Goal: Task Accomplishment & Management: Manage account settings

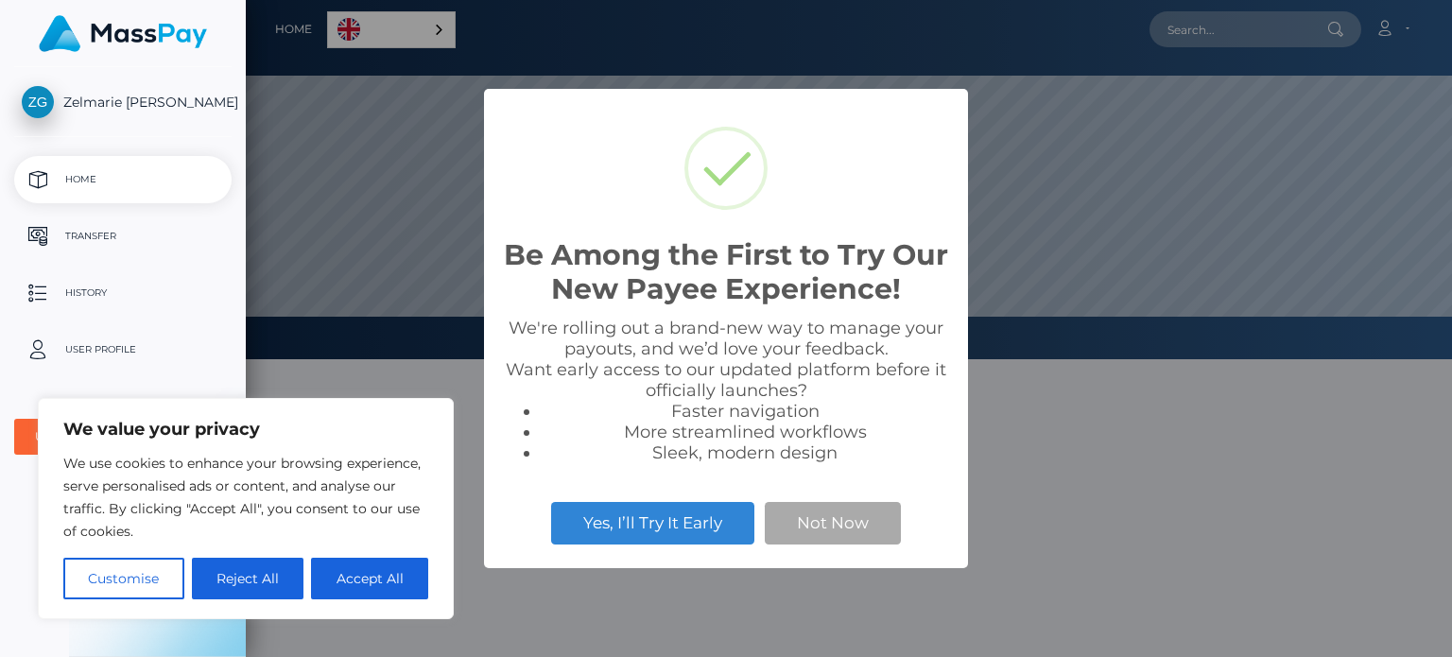
scroll to position [359, 1206]
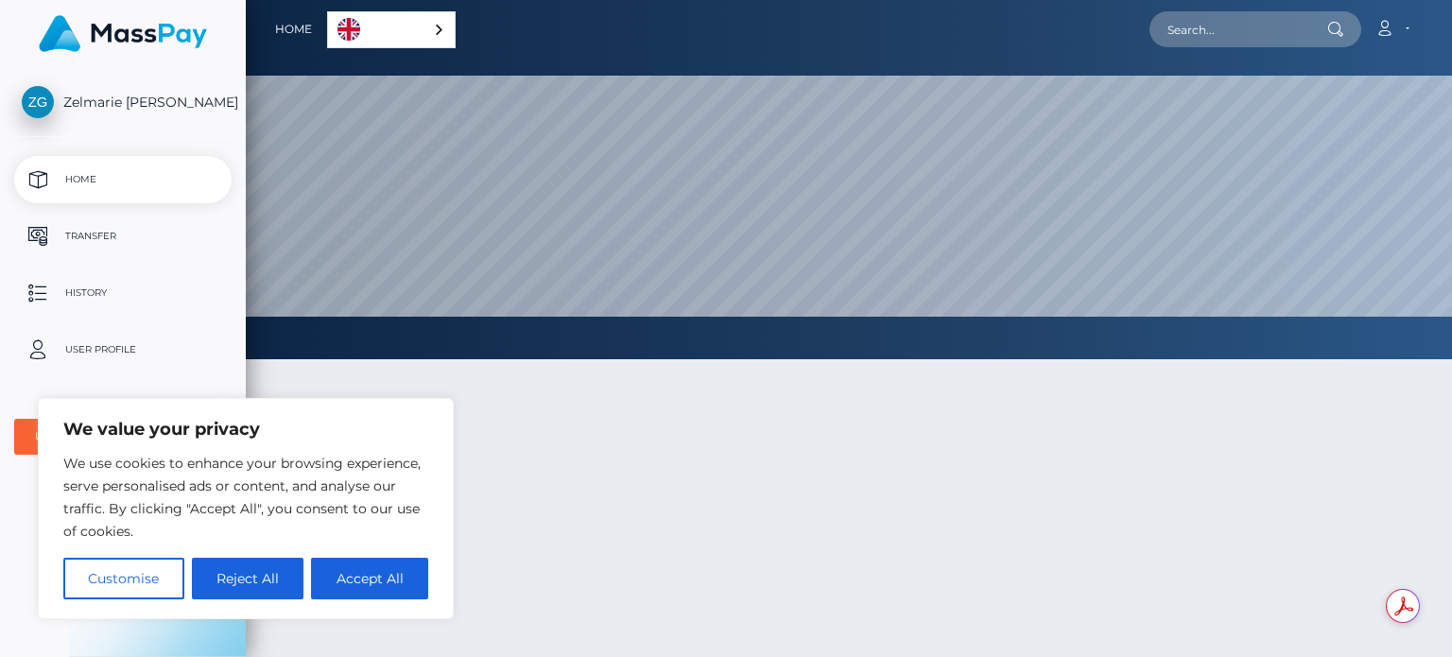
click at [834, 524] on div at bounding box center [849, 601] width 1206 height 541
click at [337, 574] on button "Accept All" at bounding box center [369, 579] width 117 height 42
checkbox input "true"
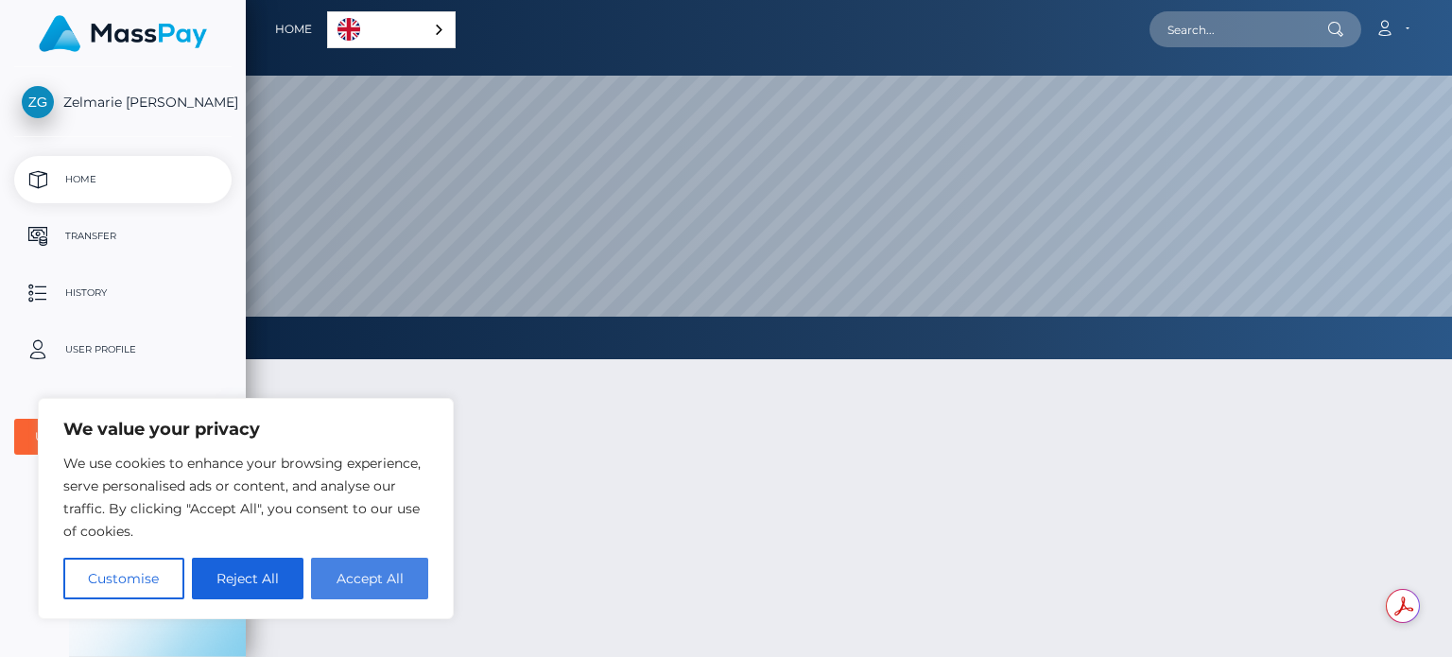
checkbox input "true"
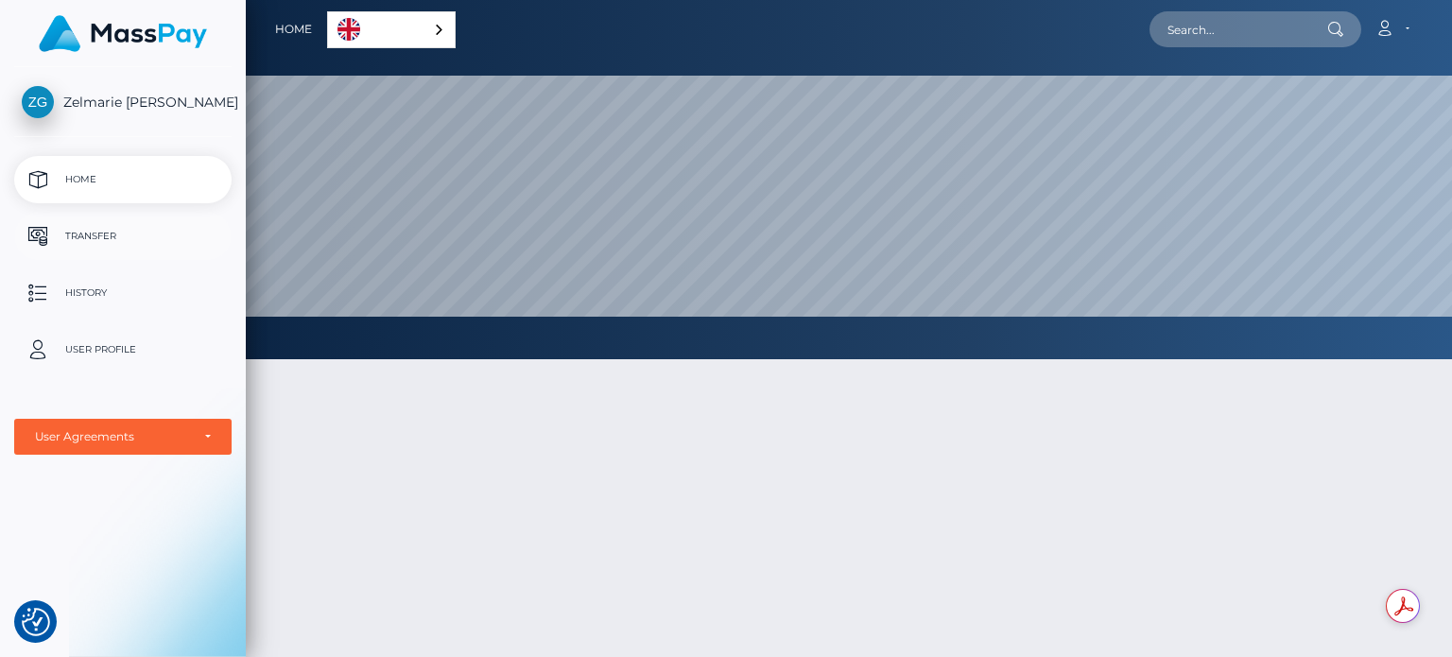
click at [141, 227] on p "Transfer" at bounding box center [123, 236] width 202 height 28
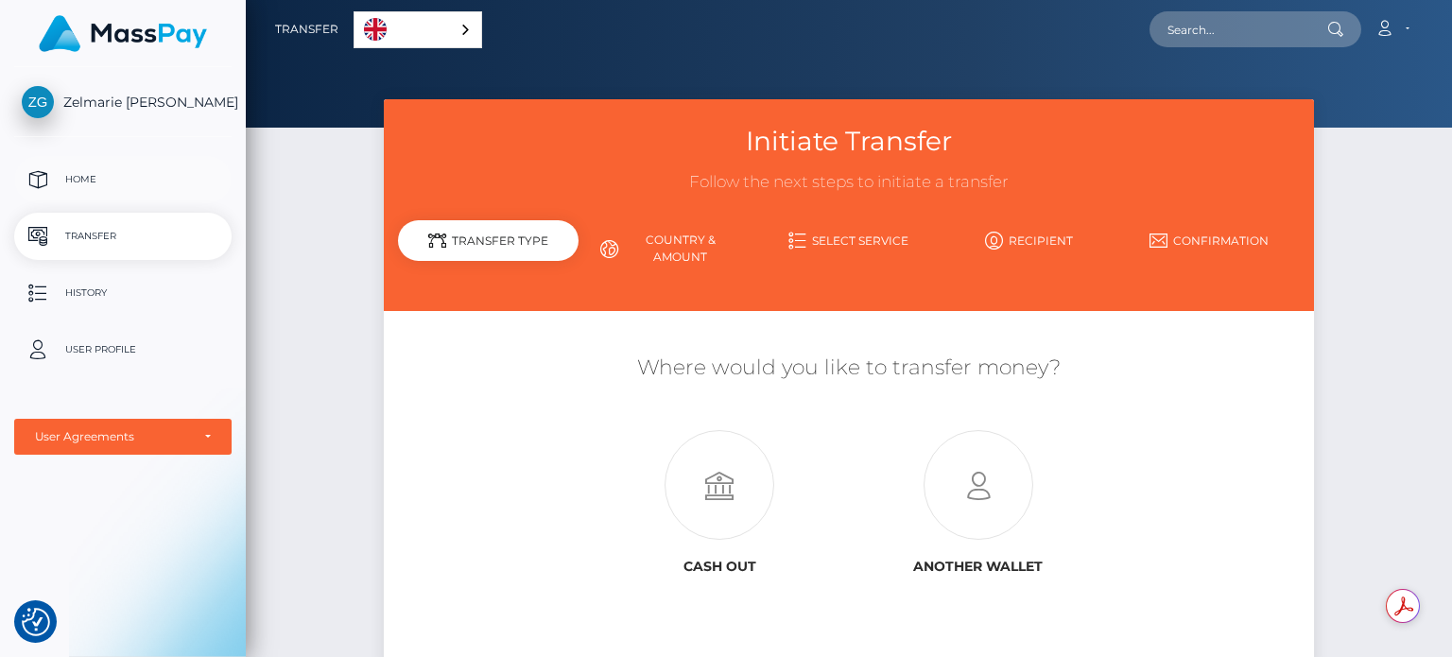
click at [61, 169] on p "Home" at bounding box center [123, 179] width 202 height 28
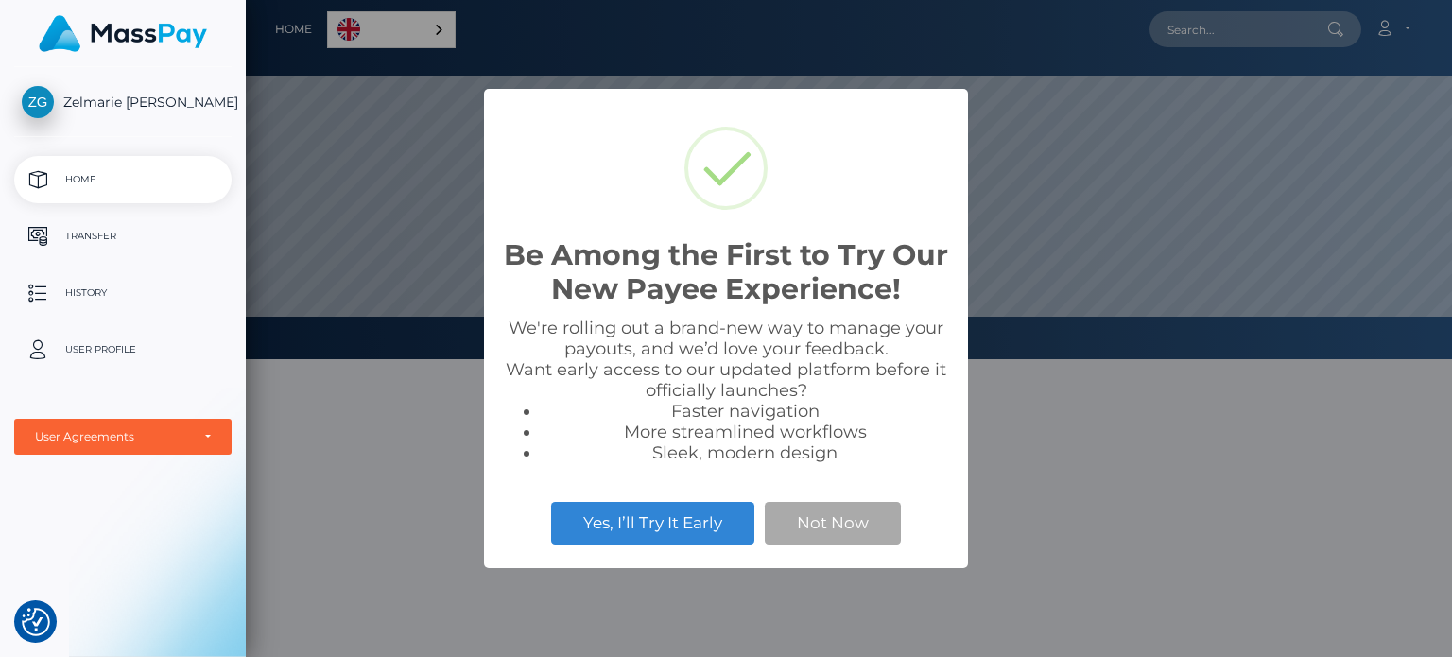
scroll to position [359, 1206]
click at [837, 522] on button "Not Now" at bounding box center [833, 523] width 136 height 42
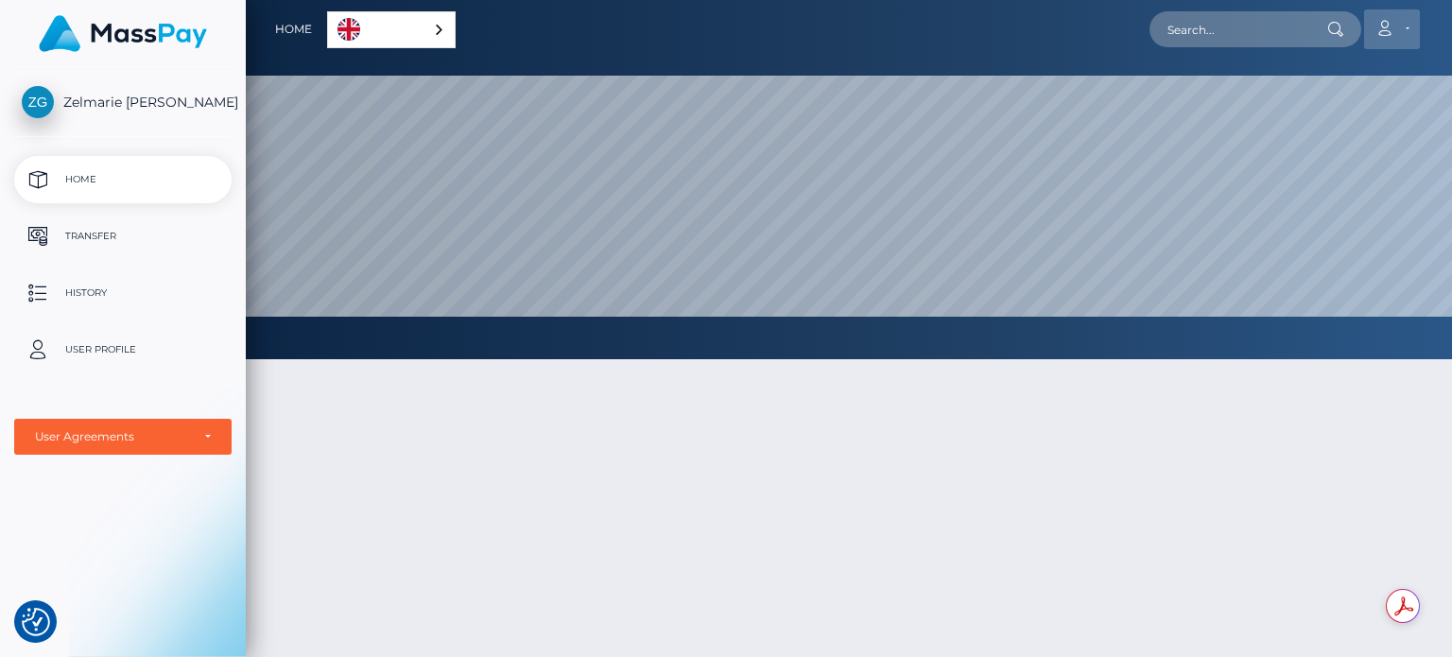
click at [1403, 27] on link "Account" at bounding box center [1392, 29] width 56 height 40
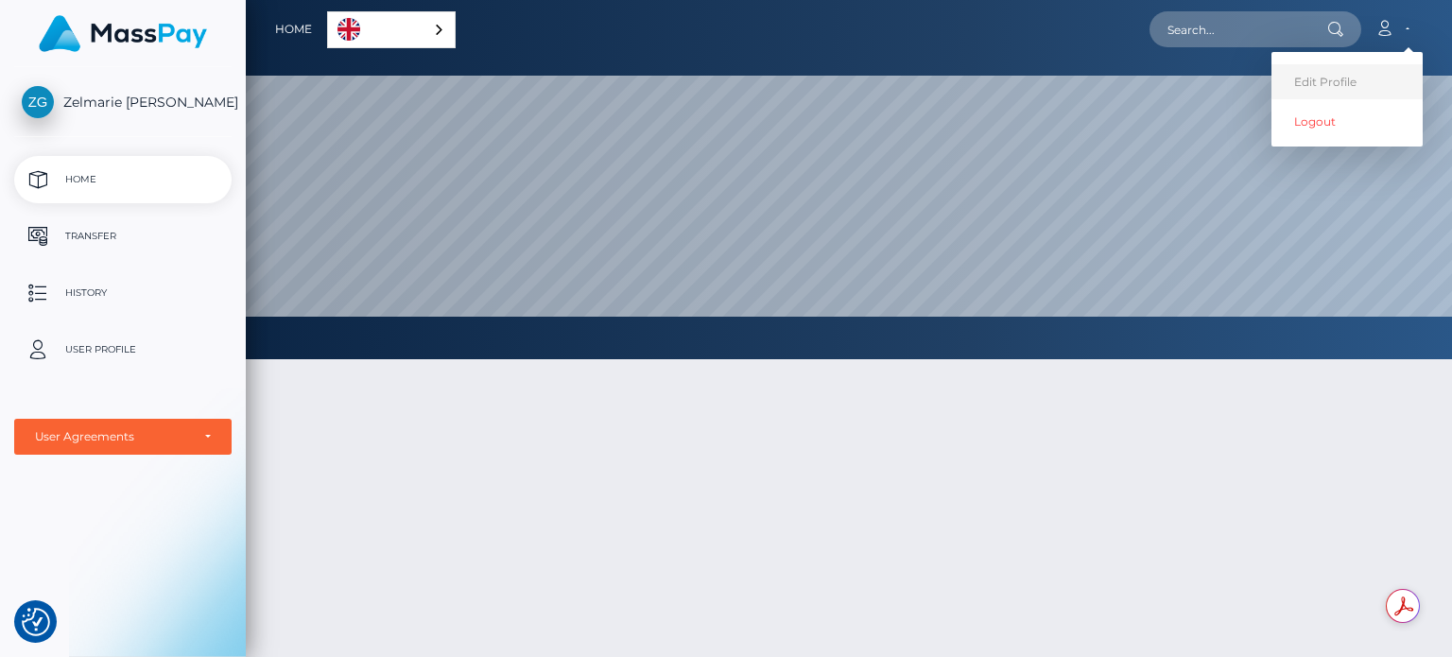
click at [1378, 72] on link "Edit Profile" at bounding box center [1346, 81] width 151 height 35
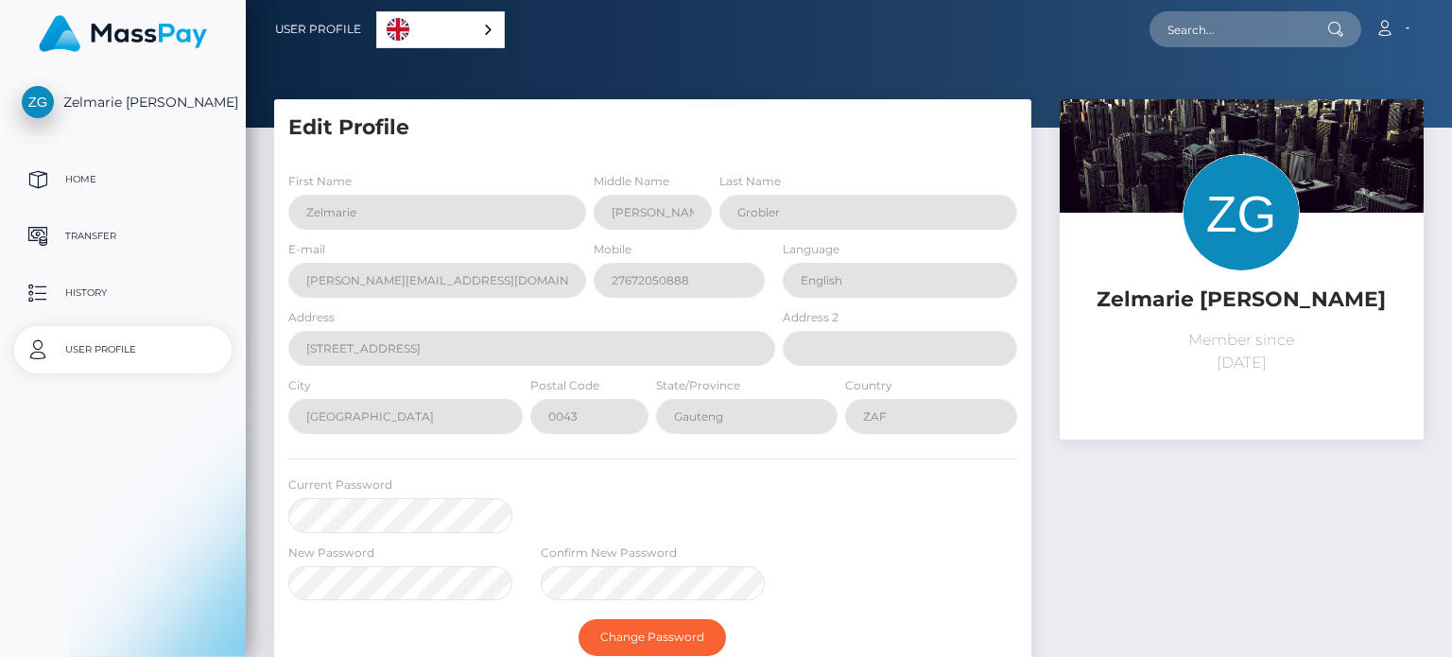
select select
